Goal: Task Accomplishment & Management: Complete application form

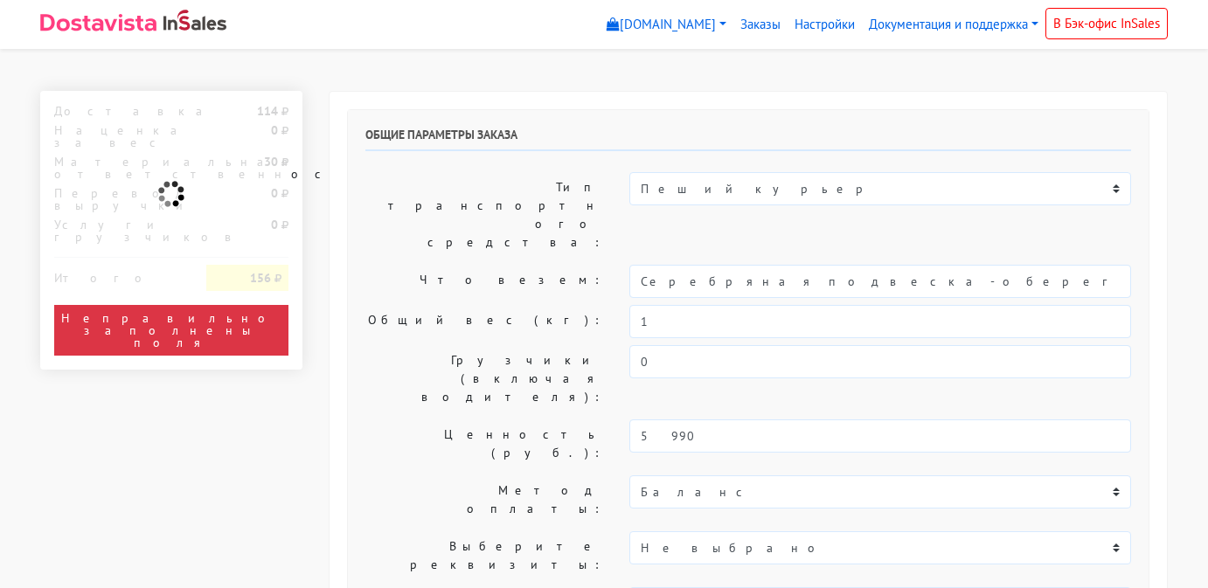
select select "11:00"
select select "20:00"
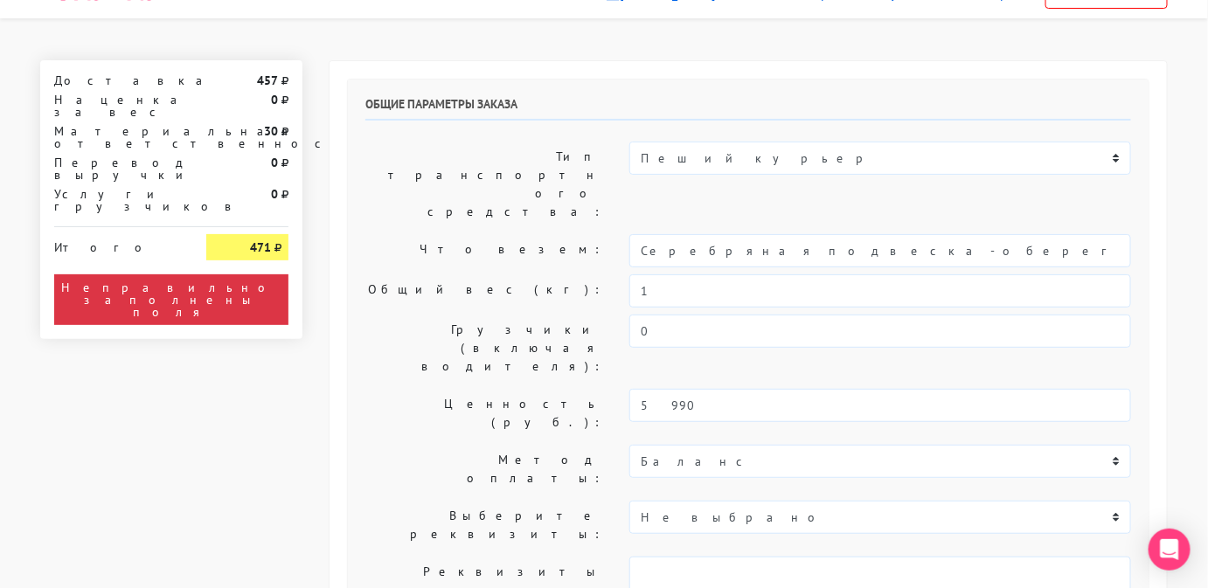
scroll to position [30, 0]
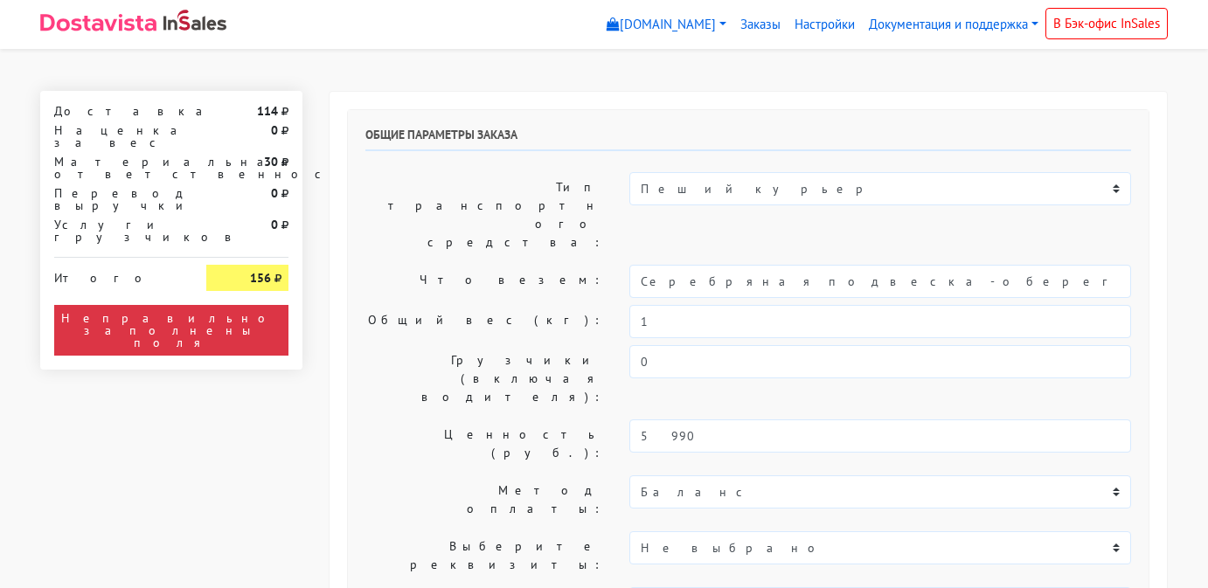
select select "11:00"
select select "20:00"
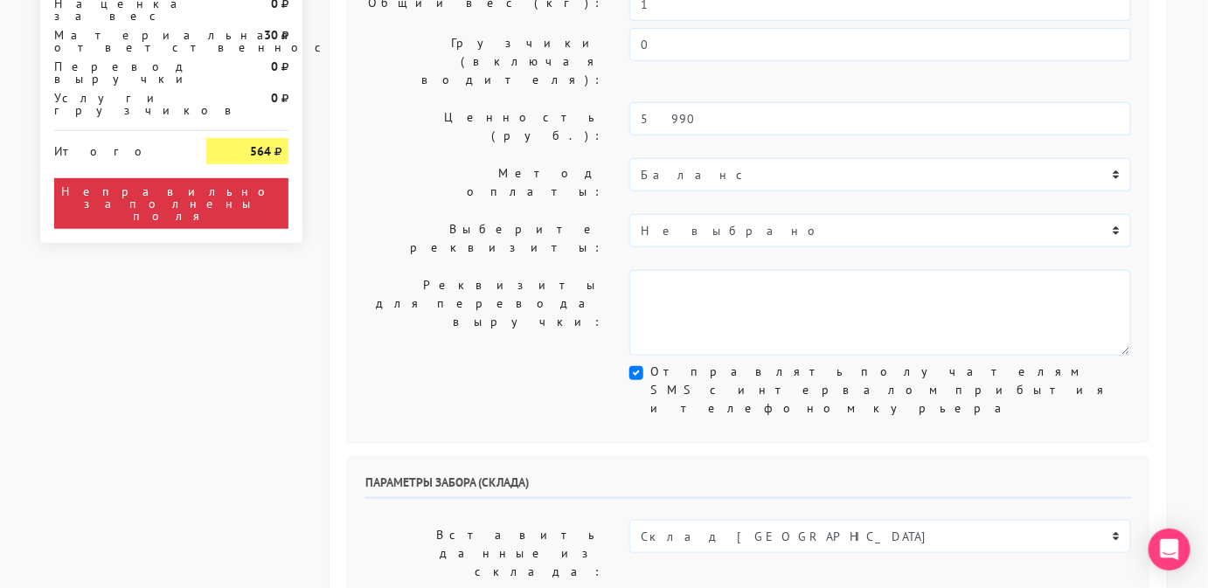
scroll to position [318, 0]
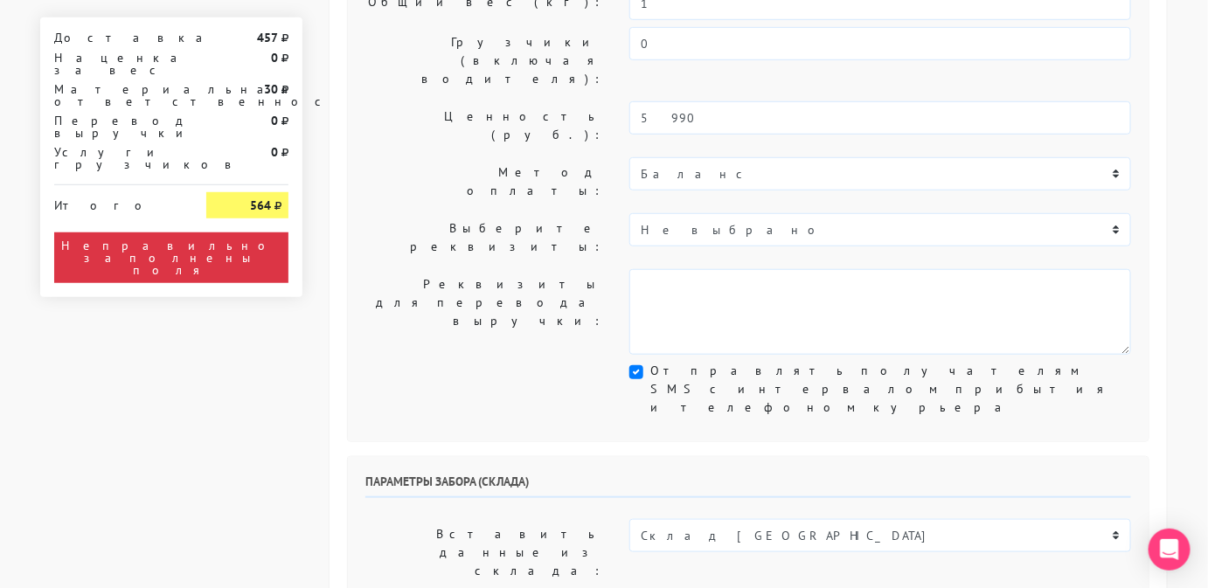
select select "[DATE]"
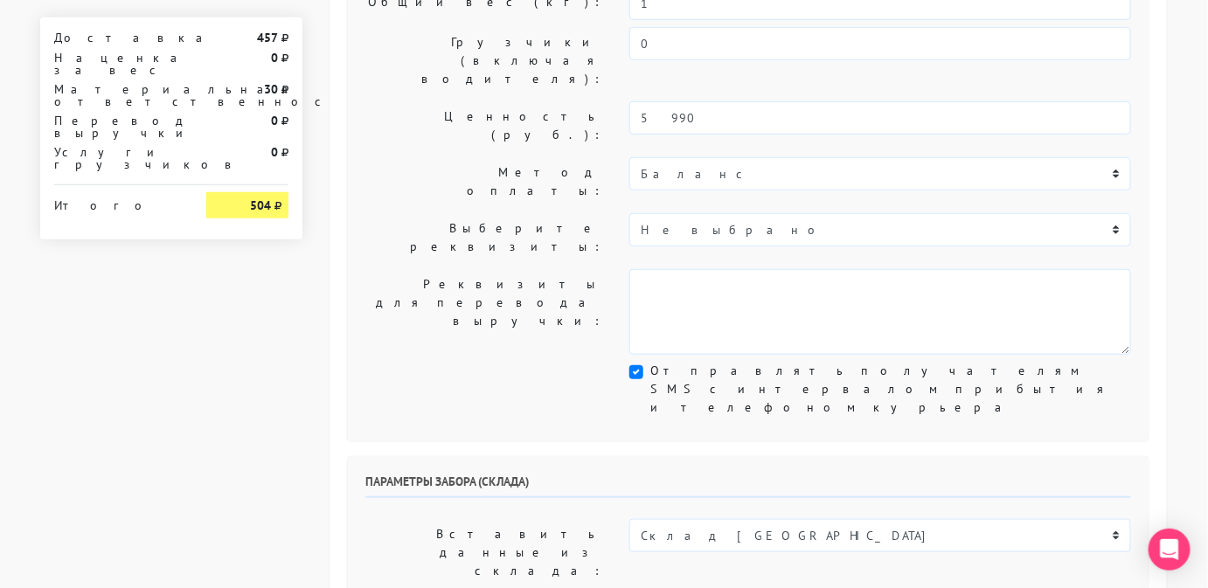
select select "12:00"
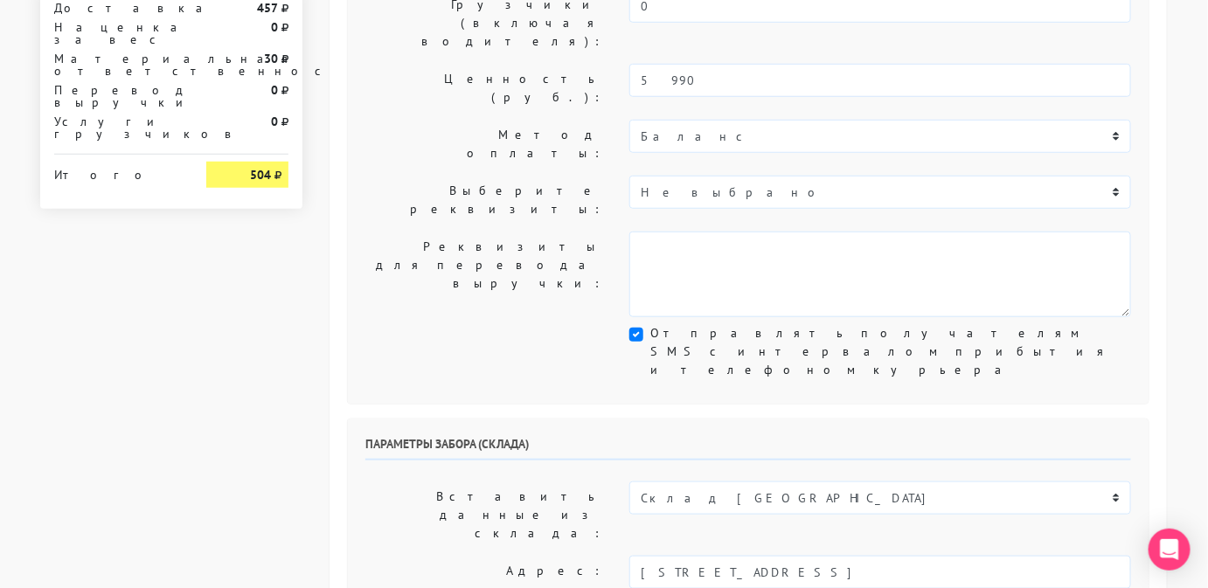
scroll to position [363, 0]
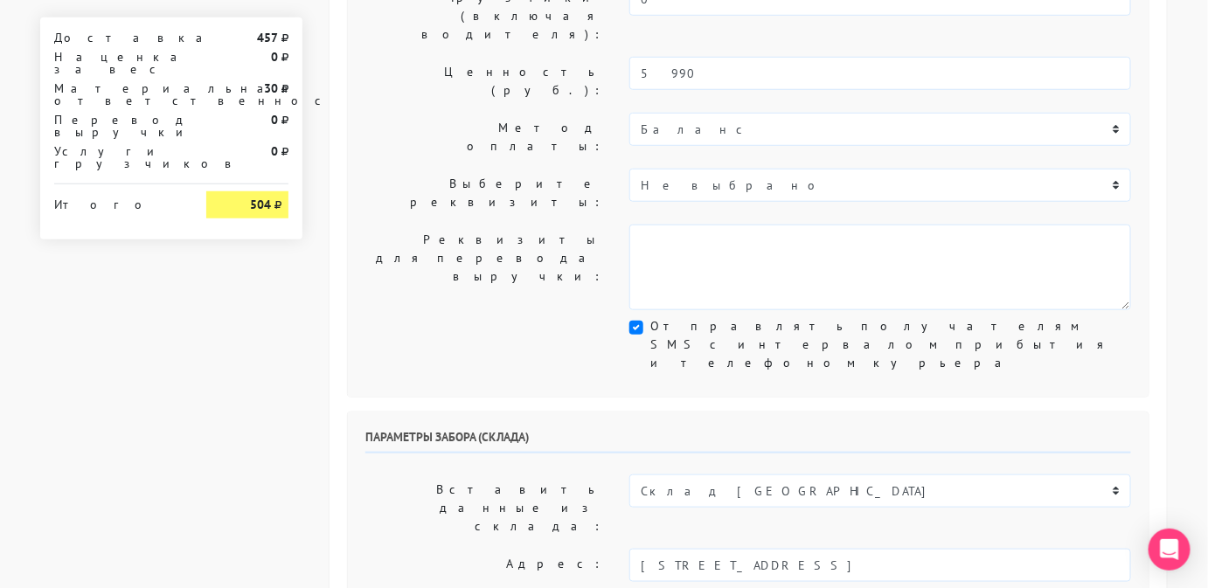
drag, startPoint x: 757, startPoint y: 451, endPoint x: 587, endPoint y: 449, distance: 169.6
type input "менеджер"
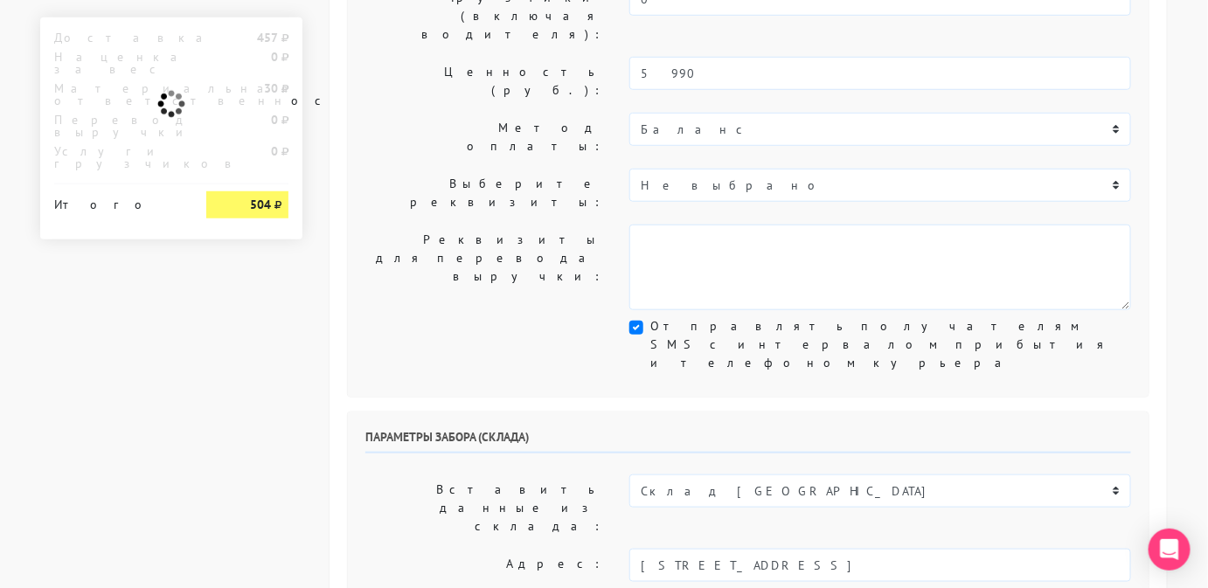
drag, startPoint x: 1004, startPoint y: 448, endPoint x: 768, endPoint y: 379, distance: 245.7
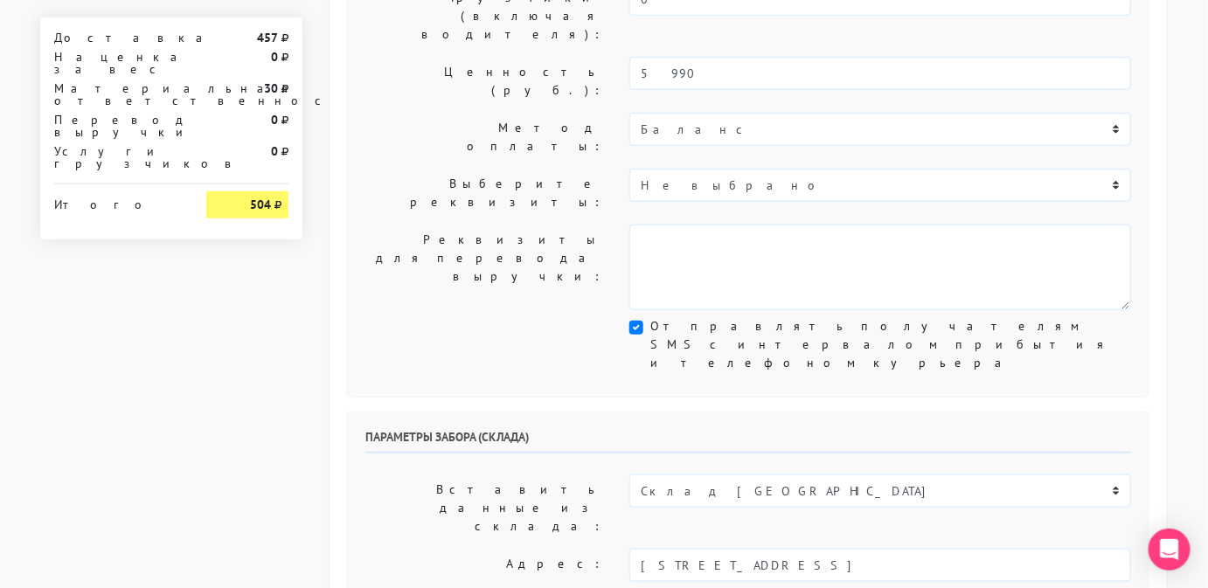
type input "89234443831"
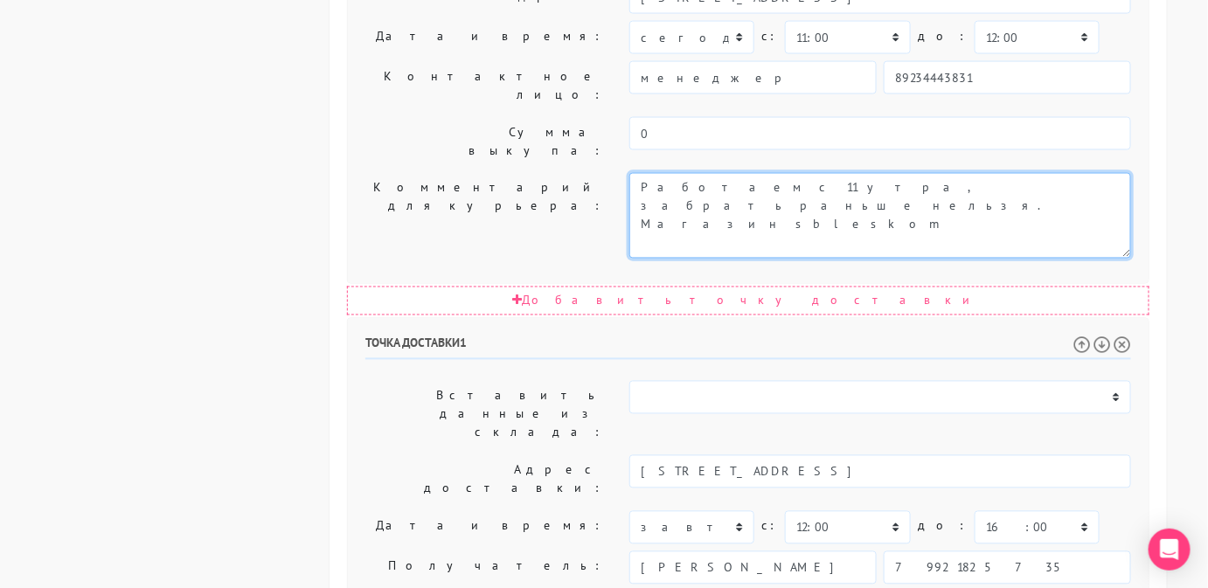
scroll to position [932, 0]
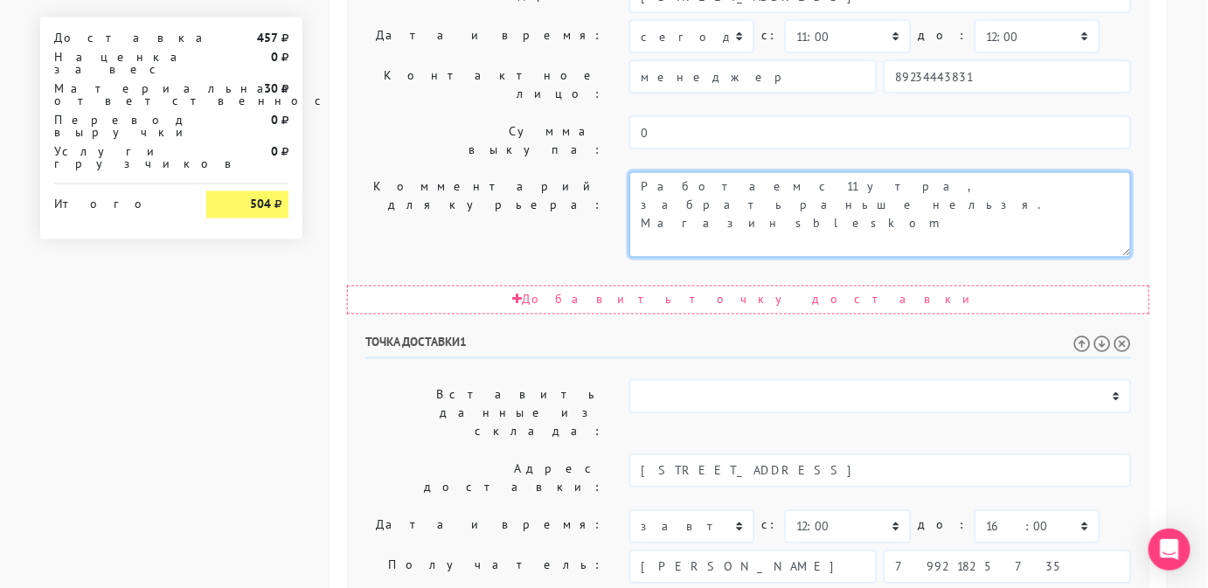
type textarea "Работаем с 11 утра, забрать раньше нельзя. Магазин sbleskom"
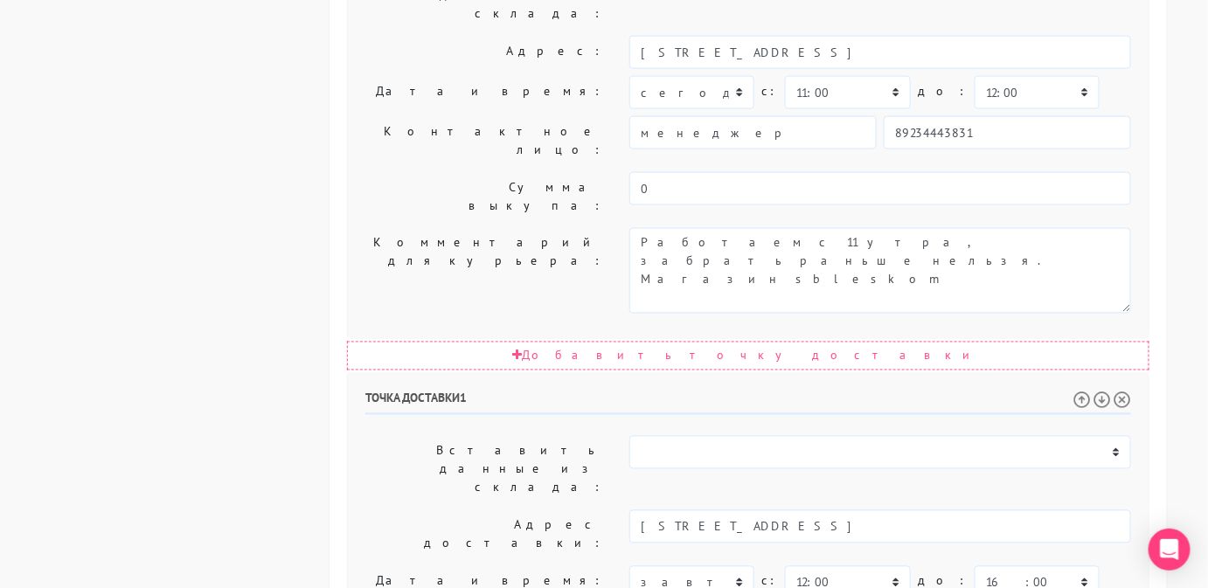
scroll to position [1018, 0]
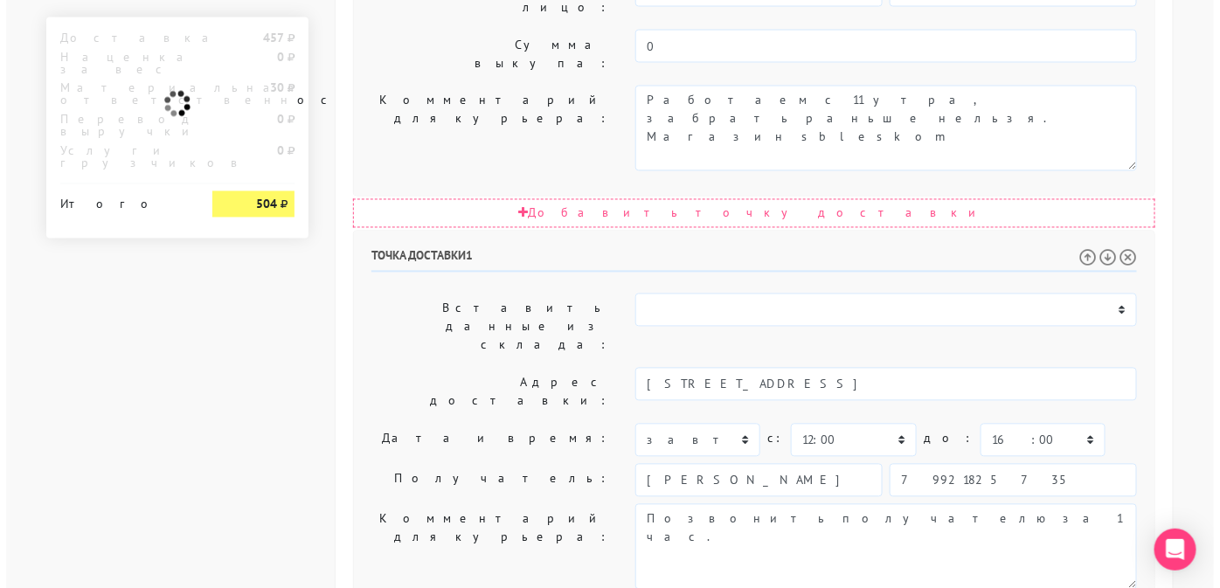
scroll to position [0, 0]
